Goal: Task Accomplishment & Management: Use online tool/utility

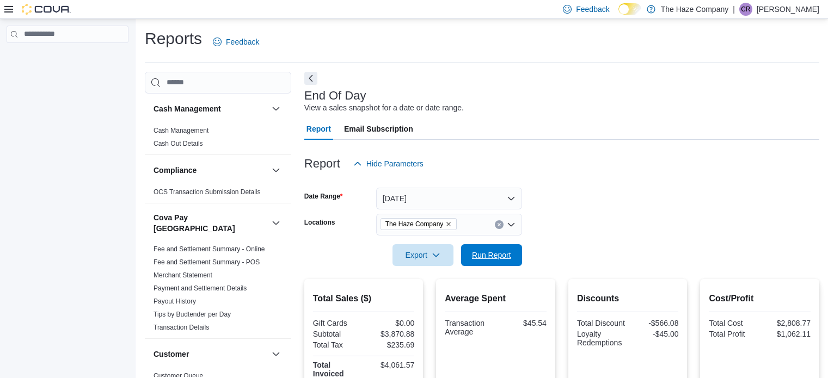
click at [485, 250] on span "Run Report" at bounding box center [491, 255] width 39 height 11
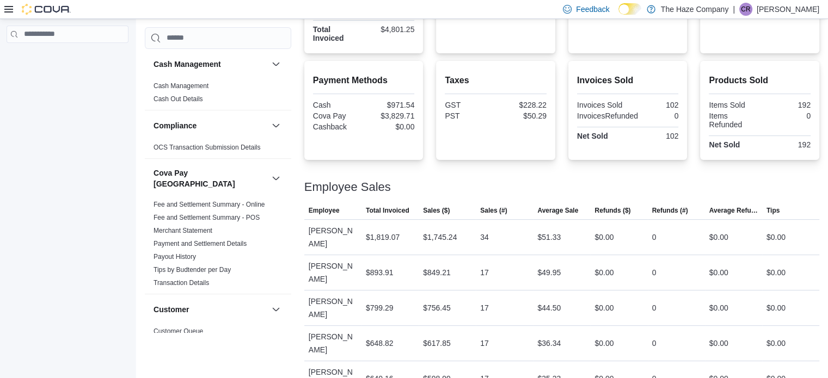
scroll to position [173, 0]
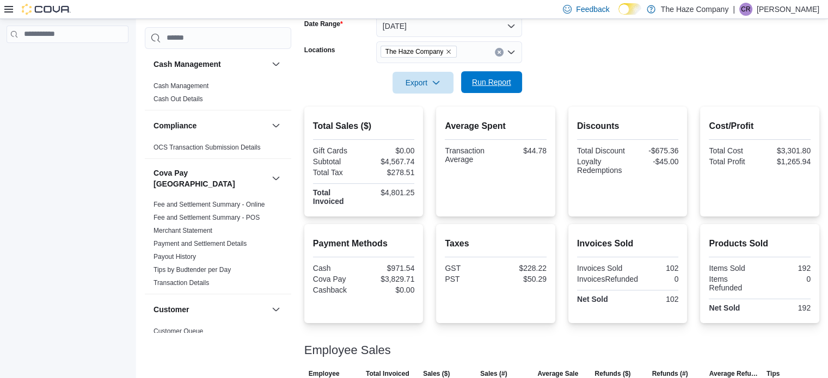
click at [484, 87] on span "Run Report" at bounding box center [491, 82] width 39 height 11
click at [503, 79] on span "Run Report" at bounding box center [491, 82] width 39 height 11
click at [448, 54] on icon "Remove The Haze Company from selection in this group" at bounding box center [448, 51] width 7 height 7
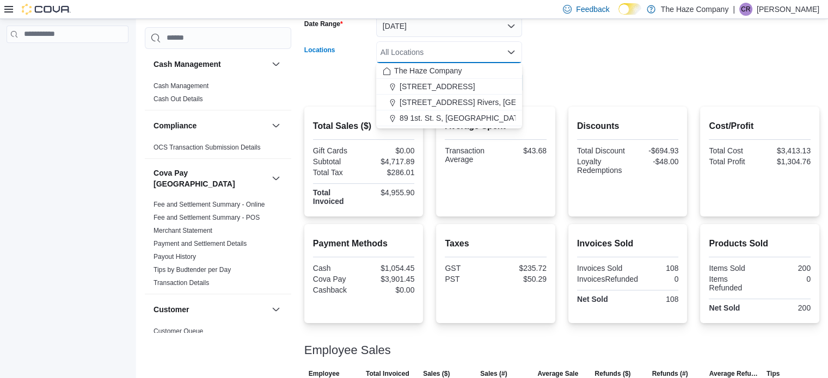
click at [505, 54] on div "All Locations Combo box. Selected. Combo box input. All Locations. Type some te…" at bounding box center [449, 52] width 146 height 22
click at [545, 60] on form "Date Range Today Locations All Locations Combo box. Selected. Combo box input. …" at bounding box center [561, 47] width 515 height 91
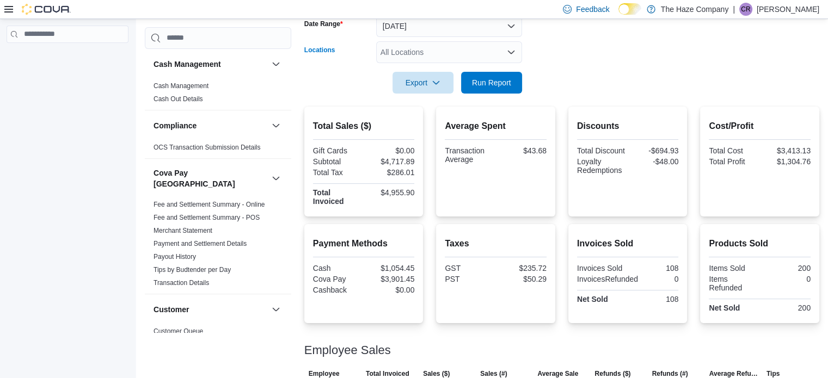
click at [469, 48] on div "All Locations" at bounding box center [449, 52] width 146 height 22
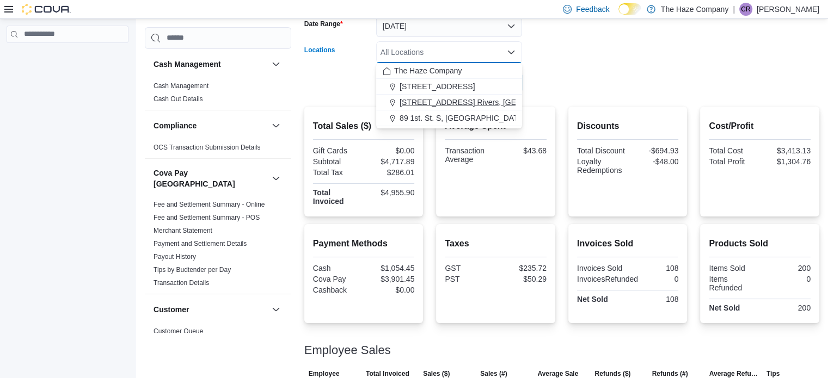
click at [468, 97] on span "[STREET_ADDRESS] Rivers, [GEOGRAPHIC_DATA]" at bounding box center [490, 102] width 183 height 11
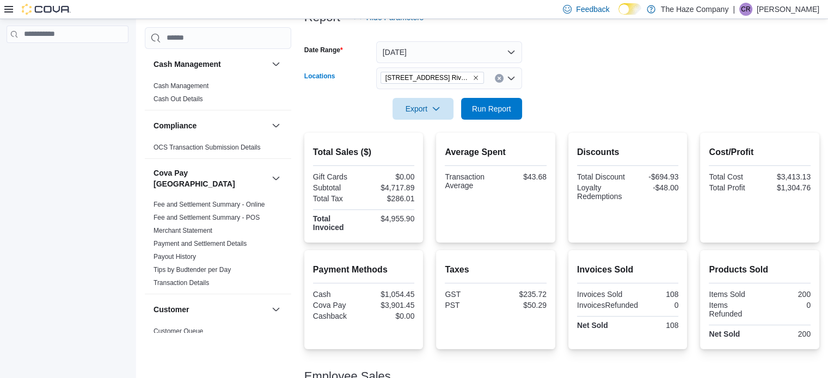
scroll to position [118, 0]
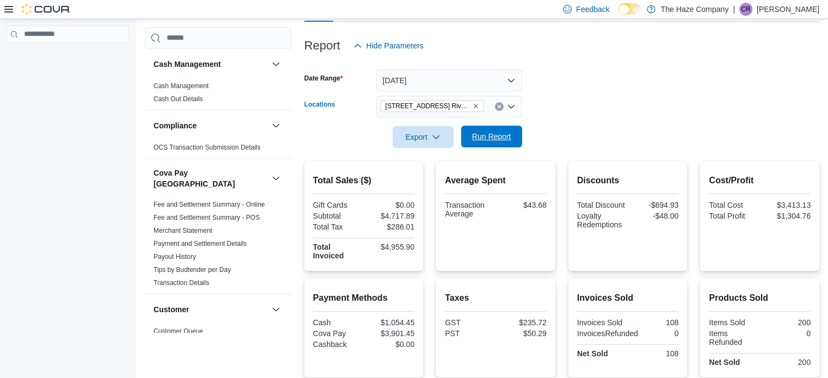
click at [490, 146] on span "Run Report" at bounding box center [492, 137] width 48 height 22
click at [472, 105] on icon "Remove 241 1st Ave. Rivers, MB from selection in this group" at bounding box center [475, 106] width 7 height 7
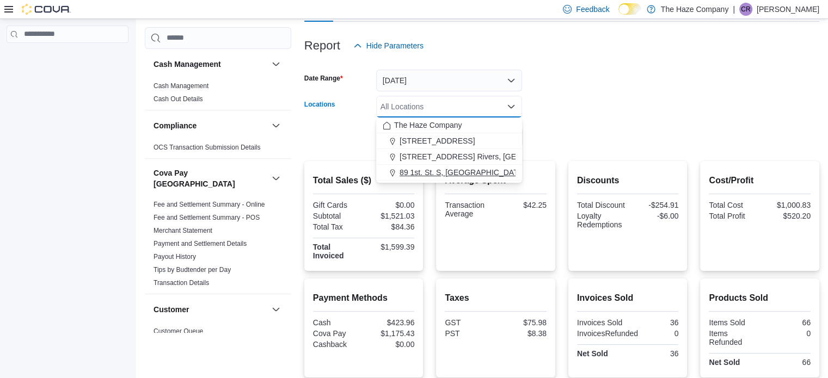
click at [453, 168] on span "89 1st. St. S, [GEOGRAPHIC_DATA], MB" at bounding box center [469, 172] width 141 height 11
click at [539, 128] on form "Date Range Today Locations 89 1st. St. S, Souris, MB Combo box. Selected. 89 1s…" at bounding box center [561, 102] width 515 height 91
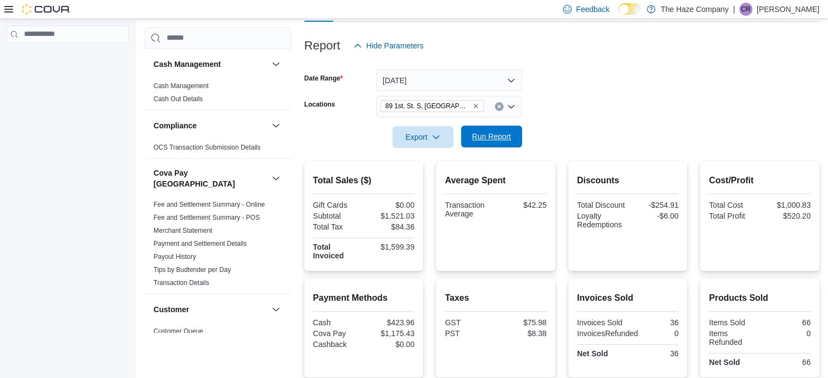
click at [511, 128] on span "Run Report" at bounding box center [492, 137] width 48 height 22
click at [472, 103] on icon "Remove 89 1st. St. S, Souris, MB from selection in this group" at bounding box center [475, 106] width 7 height 7
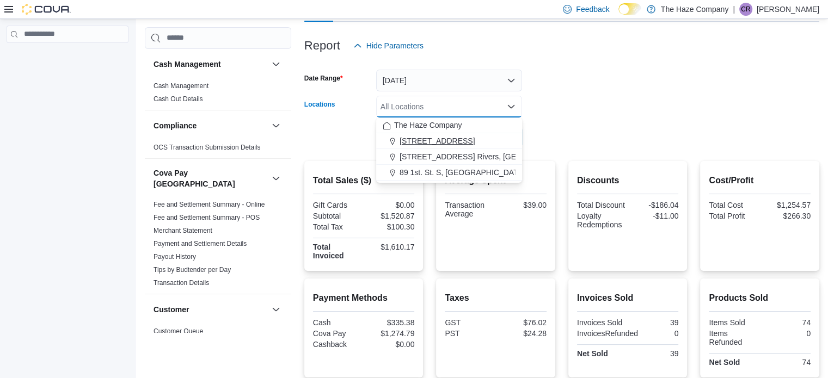
click at [452, 136] on span "[STREET_ADDRESS]" at bounding box center [436, 141] width 75 height 11
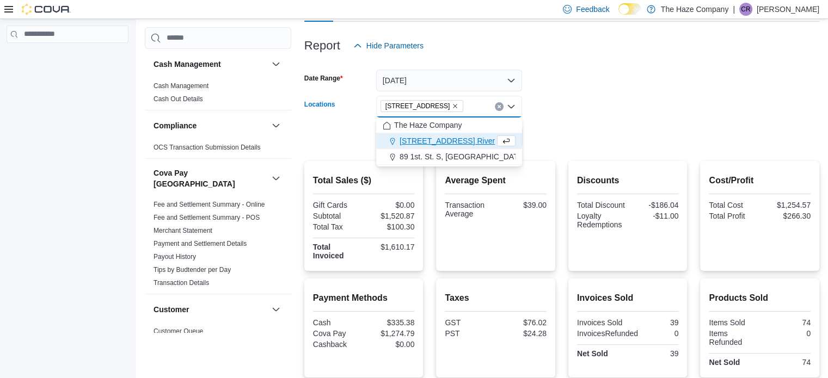
click at [549, 132] on form "Date Range Today Locations 103 Broadway St. Glenboro, MB Combo box. Selected. 1…" at bounding box center [561, 102] width 515 height 91
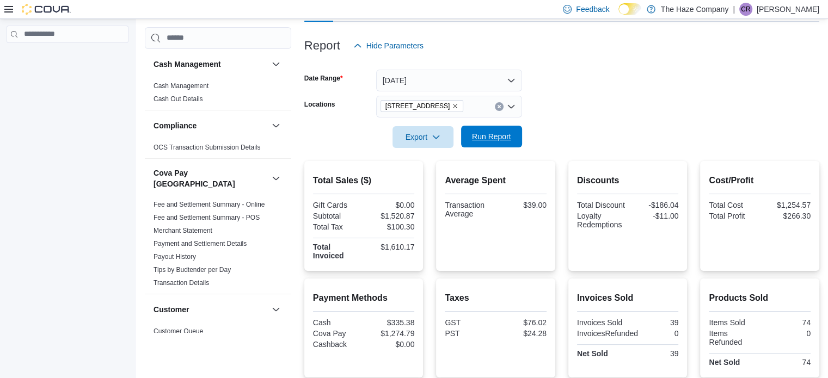
click at [513, 138] on span "Run Report" at bounding box center [492, 137] width 48 height 22
click at [458, 106] on icon "Remove 103 Broadway St. Glenboro, MB from selection in this group" at bounding box center [455, 106] width 7 height 7
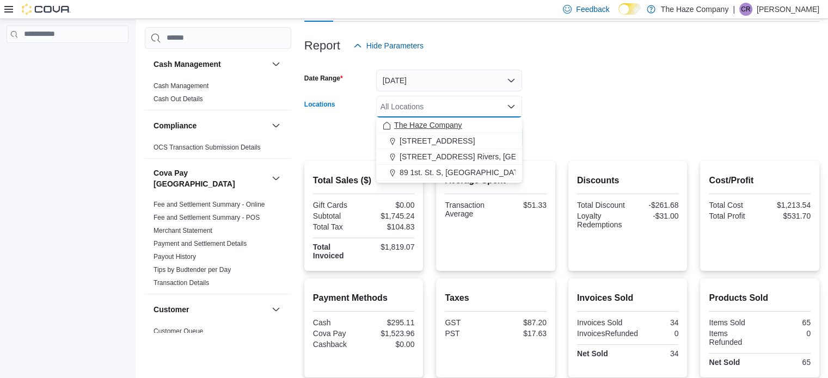
click at [451, 127] on span "The Haze Company" at bounding box center [428, 125] width 68 height 11
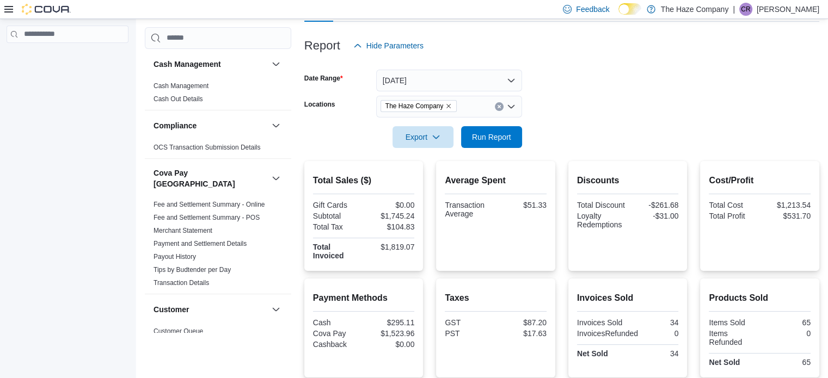
click at [591, 128] on form "Date Range Today Locations The Haze Company Export Run Report" at bounding box center [561, 102] width 515 height 91
click at [513, 138] on span "Run Report" at bounding box center [492, 137] width 48 height 22
click at [450, 103] on icon "Remove The Haze Company from selection in this group" at bounding box center [448, 106] width 7 height 7
click at [450, 104] on div "The Haze Company" at bounding box center [449, 107] width 146 height 22
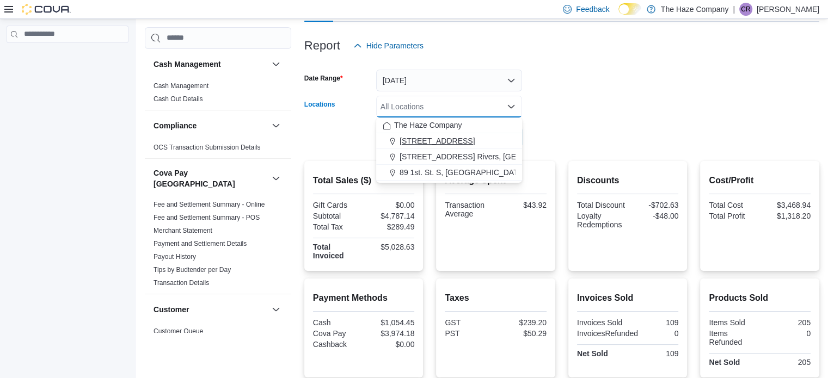
click at [453, 139] on span "[STREET_ADDRESS]" at bounding box center [436, 141] width 75 height 11
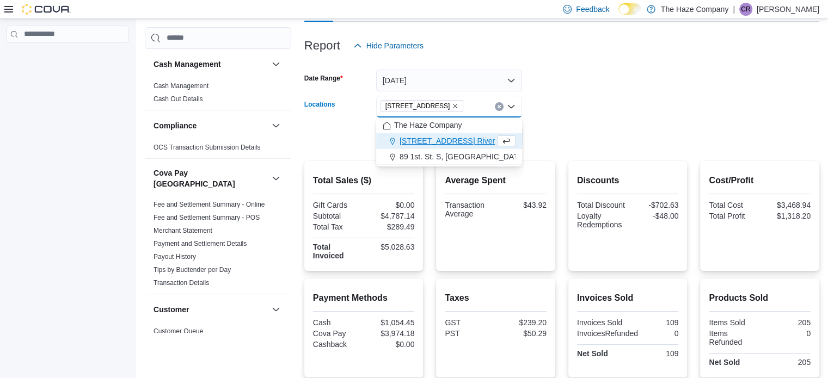
click at [588, 139] on form "Date Range Today Locations 103 Broadway St. Glenboro, MB Combo box. Selected. 1…" at bounding box center [561, 102] width 515 height 91
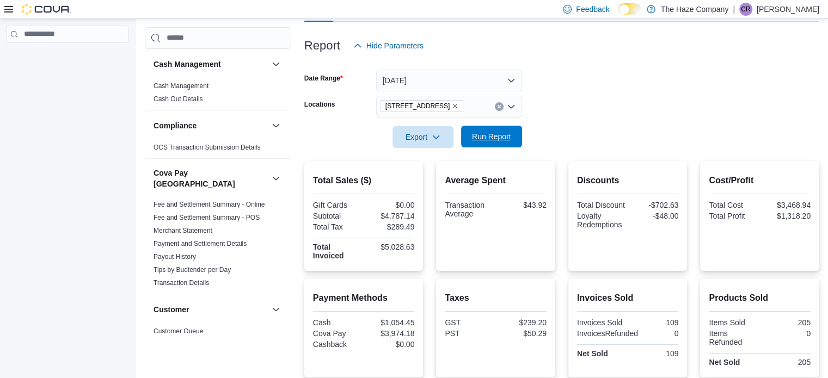
click at [512, 139] on span "Run Report" at bounding box center [492, 137] width 48 height 22
click at [458, 105] on icon "Remove 103 Broadway St. Glenboro, MB from selection in this group" at bounding box center [455, 106] width 7 height 7
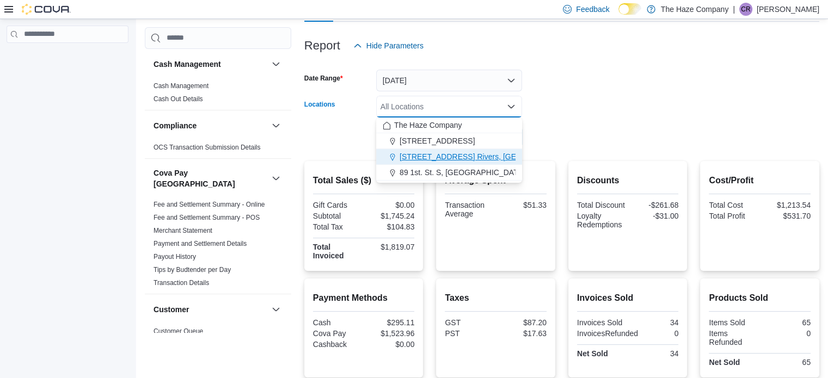
click at [470, 149] on button "[STREET_ADDRESS] Rivers, [GEOGRAPHIC_DATA]" at bounding box center [449, 157] width 146 height 16
click at [606, 132] on form "Date Range Today Locations 241 1st Ave. Rivers, MB Combo box. Selected. 241 1st…" at bounding box center [561, 102] width 515 height 91
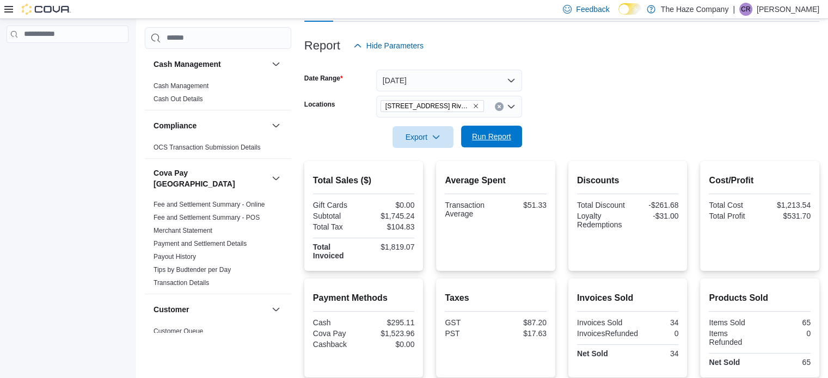
click at [506, 137] on span "Run Report" at bounding box center [491, 136] width 39 height 11
click at [472, 104] on icon "Remove 241 1st Ave. Rivers, MB from selection in this group" at bounding box center [475, 106] width 7 height 7
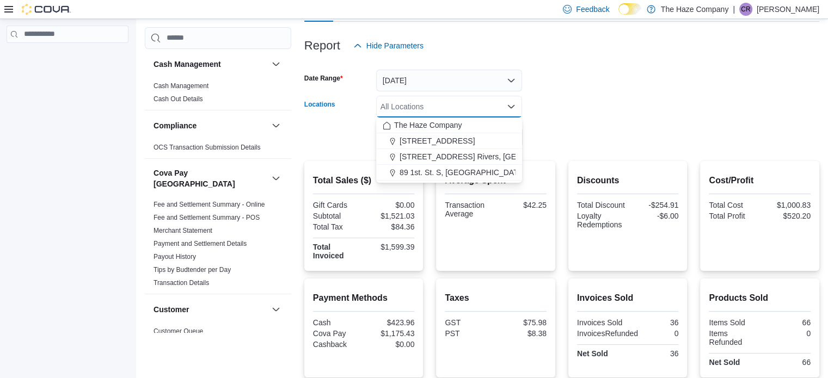
click at [457, 171] on span "89 1st. St. S, [GEOGRAPHIC_DATA], MB" at bounding box center [469, 172] width 141 height 11
click at [655, 126] on form "Date Range Today Locations 89 1st. St. S, Souris, MB Combo box. Selected. 89 1s…" at bounding box center [561, 102] width 515 height 91
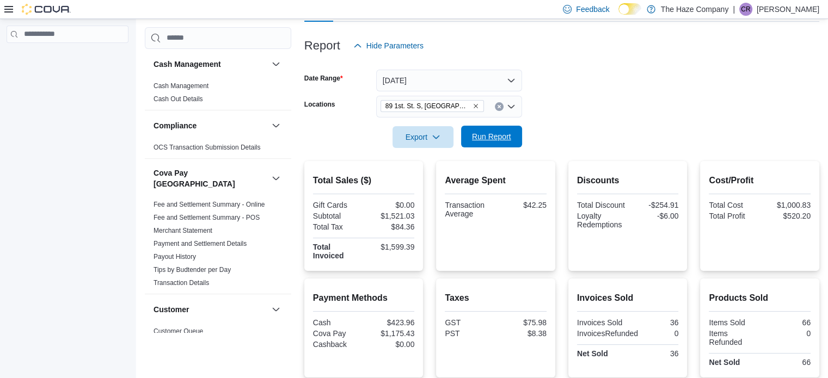
click at [512, 131] on span "Run Report" at bounding box center [492, 137] width 48 height 22
click at [473, 105] on icon "Remove 89 1st. St. S, Souris, MB from selection in this group" at bounding box center [475, 106] width 4 height 4
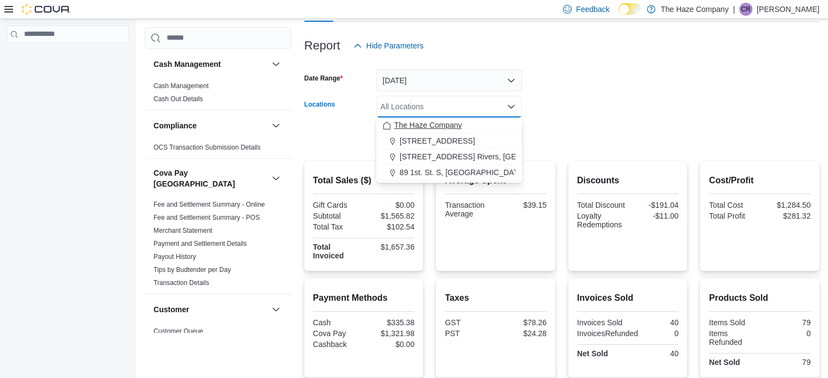
click at [453, 126] on span "The Haze Company" at bounding box center [428, 125] width 68 height 11
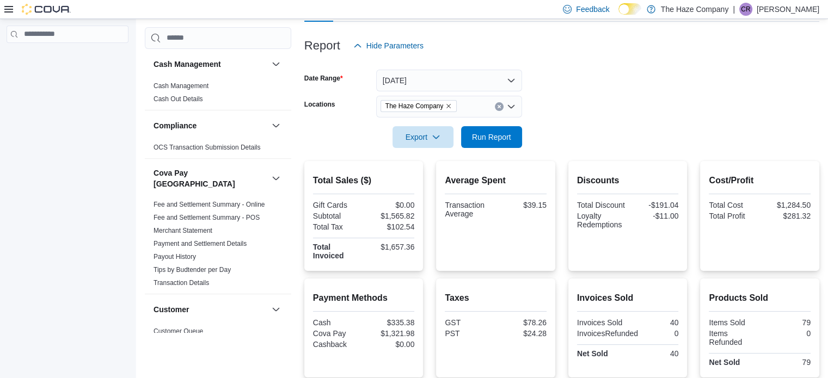
click at [607, 119] on div at bounding box center [561, 122] width 515 height 9
click at [508, 135] on span "Run Report" at bounding box center [491, 136] width 39 height 11
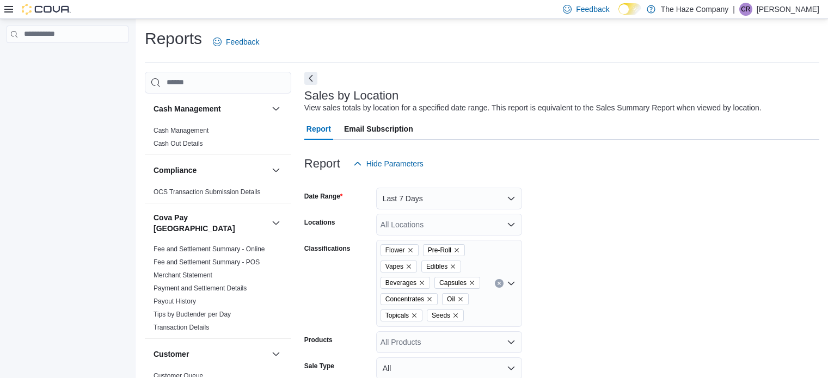
scroll to position [352, 0]
